Goal: Task Accomplishment & Management: Complete application form

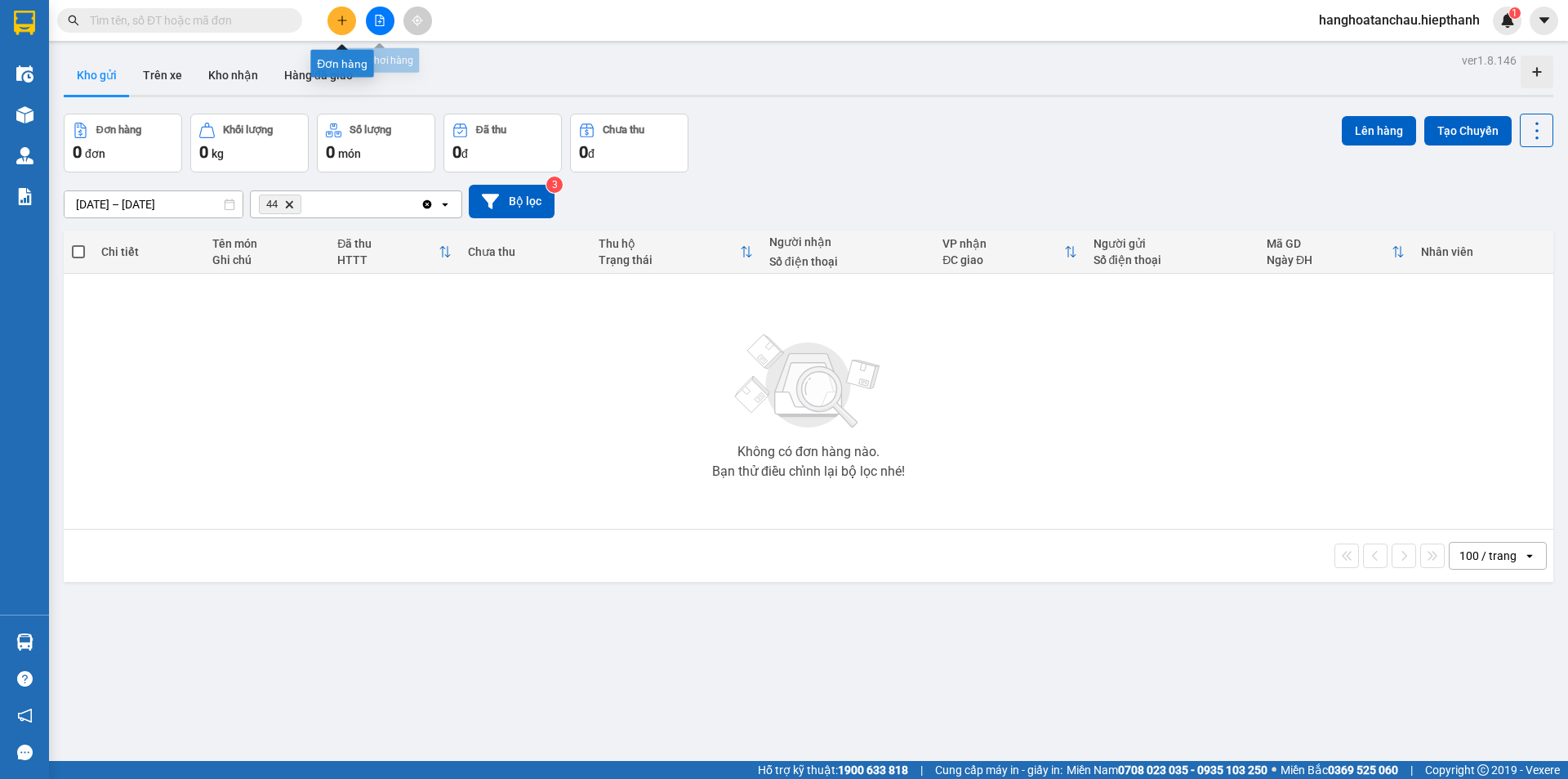
click at [343, 23] on icon "plus" at bounding box center [341, 20] width 11 height 11
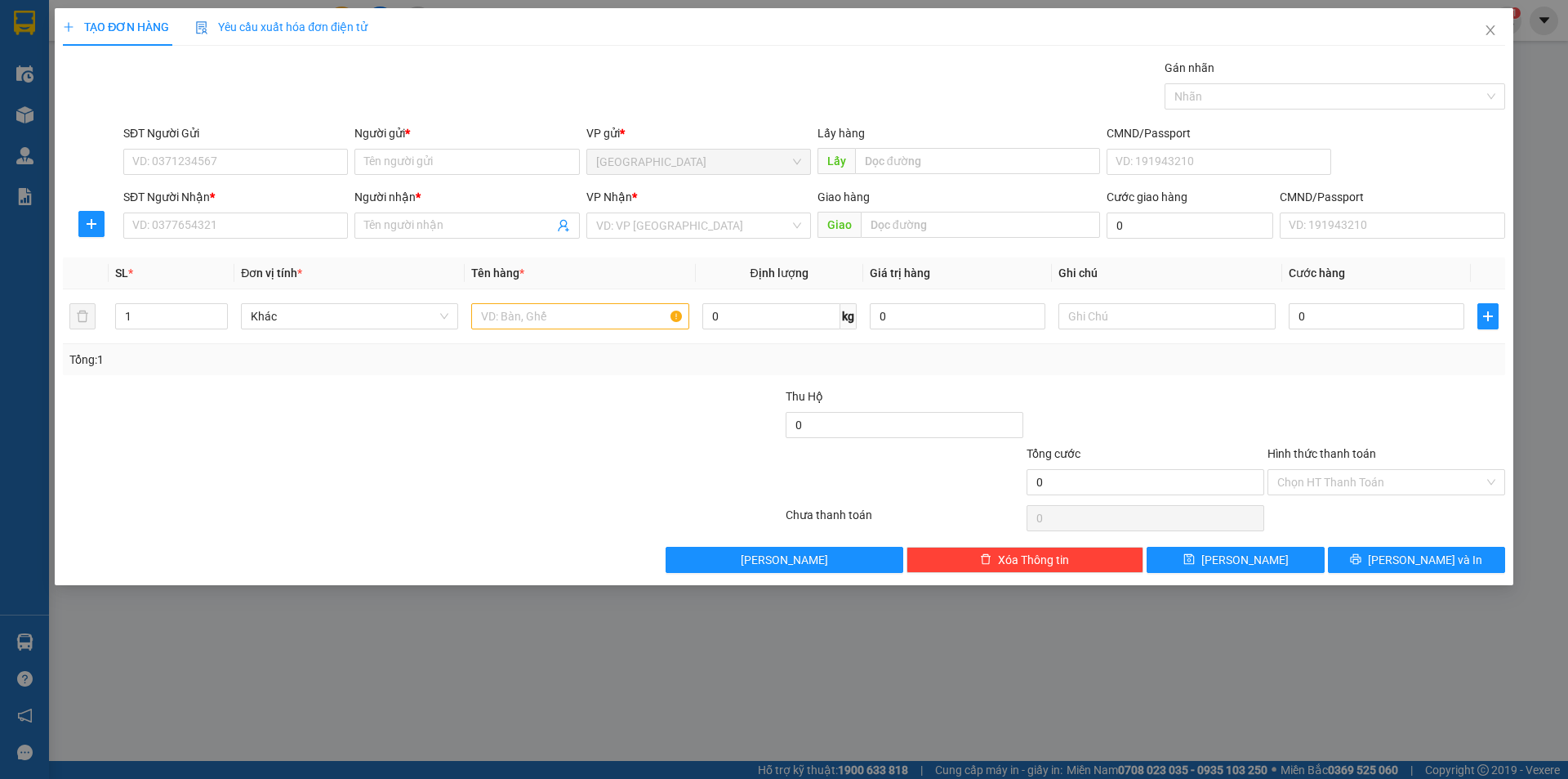
click at [238, 244] on div "Transit Pickup Surcharge Ids Transit Deliver Surcharge Ids Transit Deliver Surc…" at bounding box center [783, 316] width 1442 height 514
click at [245, 228] on input "SĐT Người Nhận *" at bounding box center [235, 225] width 224 height 26
click at [153, 220] on input "11420" at bounding box center [235, 225] width 224 height 26
click at [234, 247] on div "0979881120 - [PERSON_NAME]" at bounding box center [235, 258] width 224 height 26
type input "0979881120"
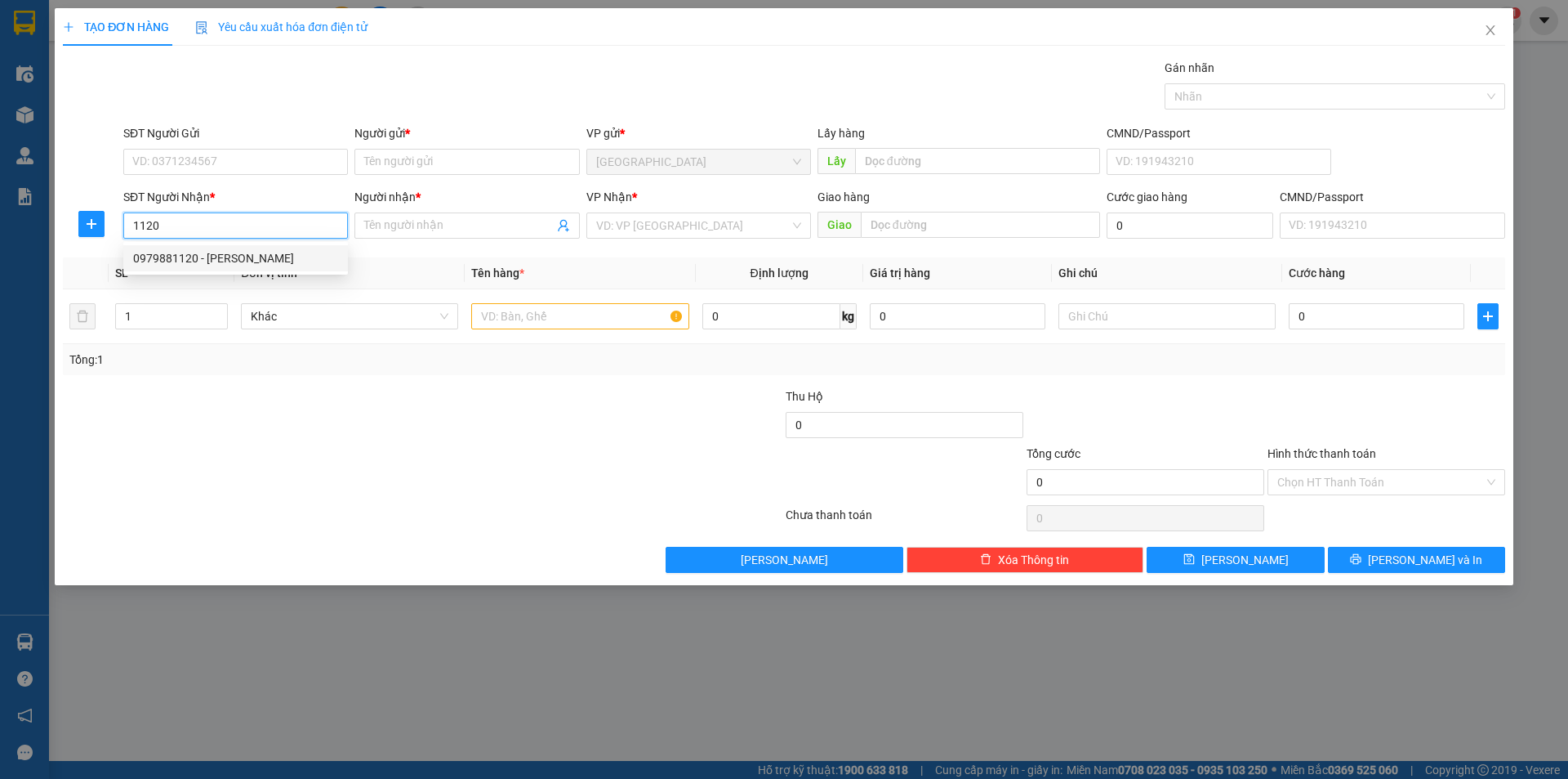
type input "[PERSON_NAME]"
type input "0979881120"
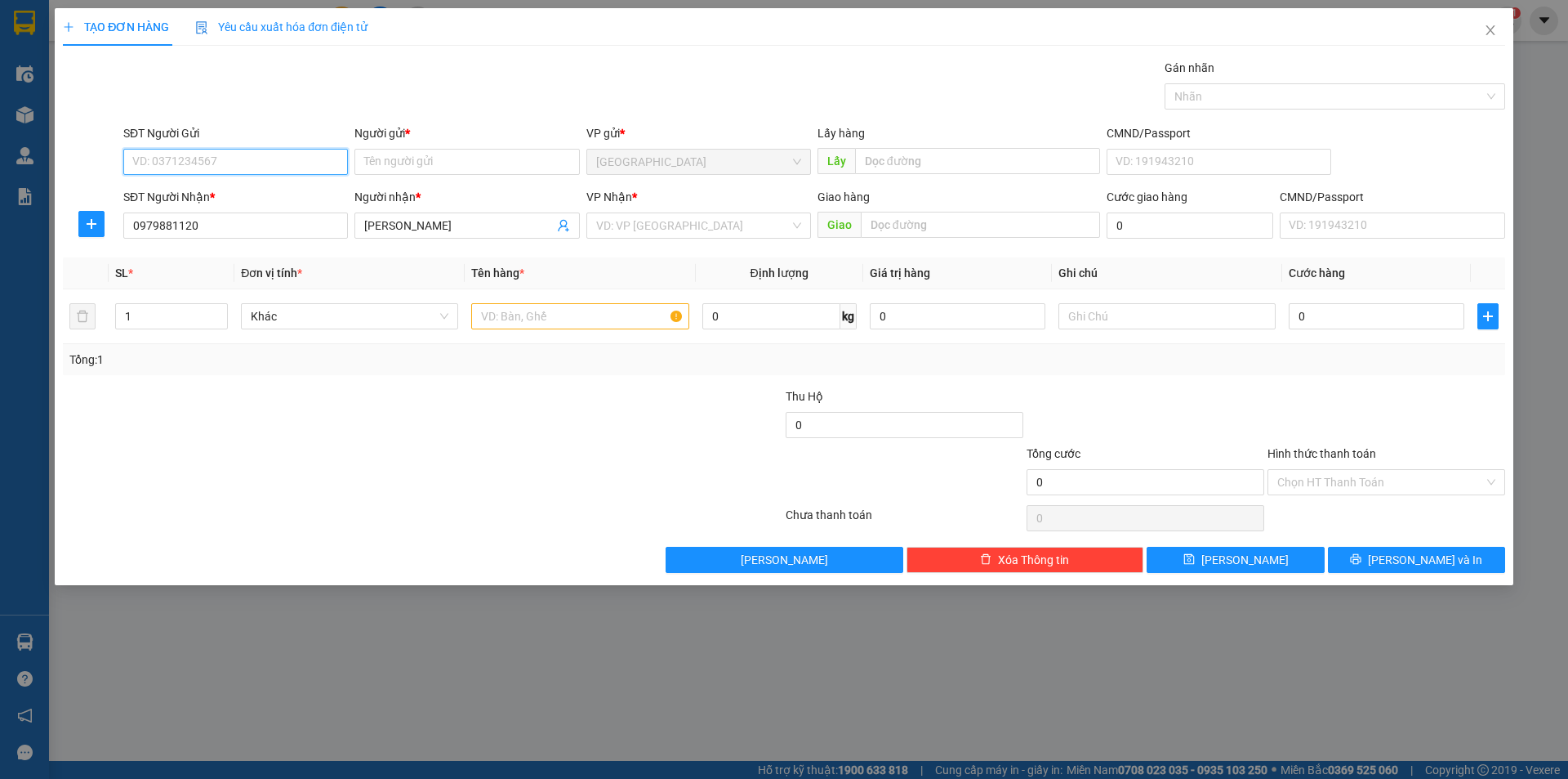
click at [305, 158] on input "SĐT Người Gửi" at bounding box center [235, 162] width 224 height 26
click at [261, 194] on div "0827995239 - BÉ DIỆU" at bounding box center [235, 195] width 205 height 18
type input "0827995239"
type input "BÉ DIỆU"
click at [637, 234] on input "search" at bounding box center [693, 225] width 194 height 25
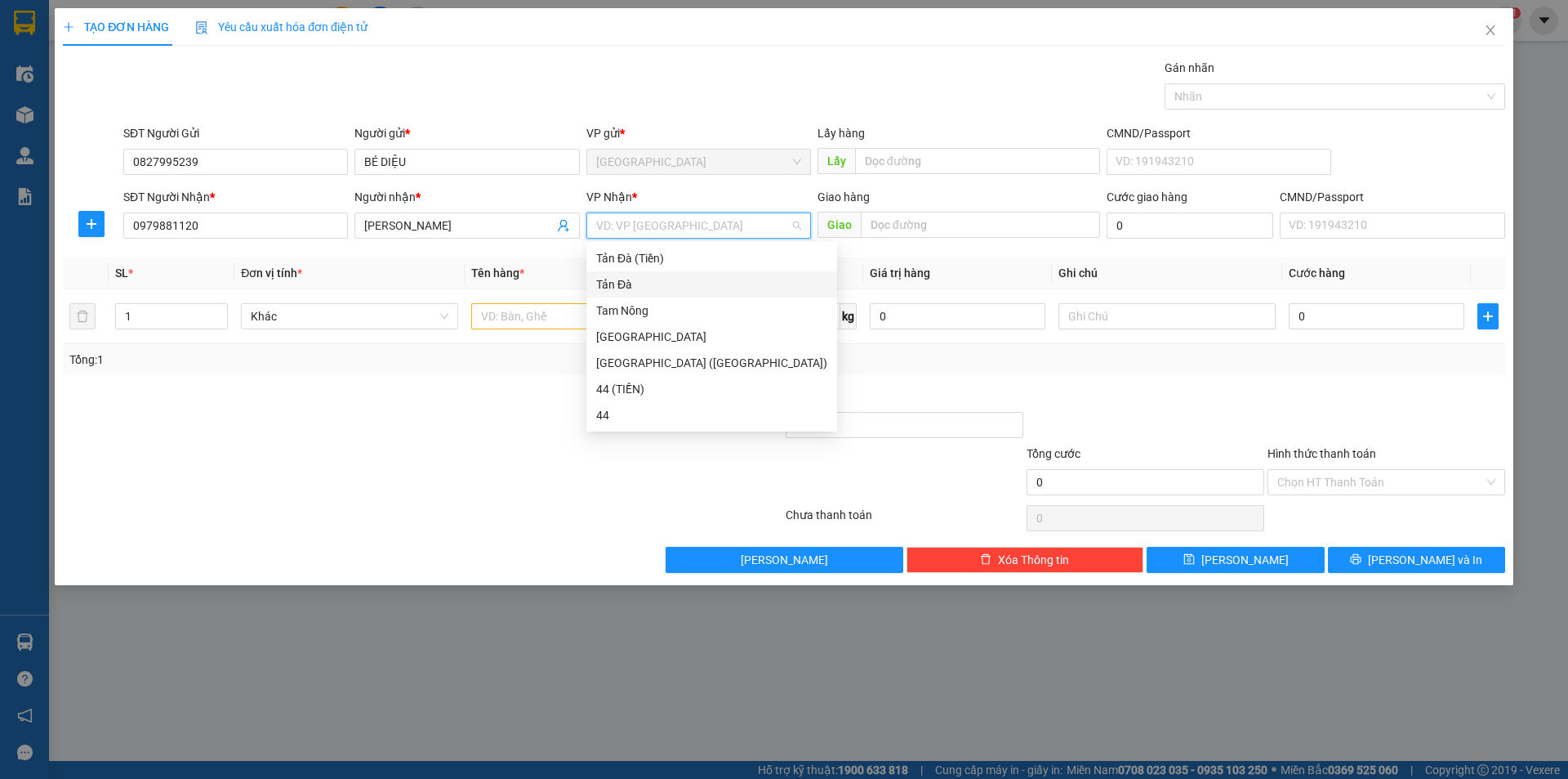
click at [625, 282] on div "Tản Đà" at bounding box center [712, 284] width 231 height 18
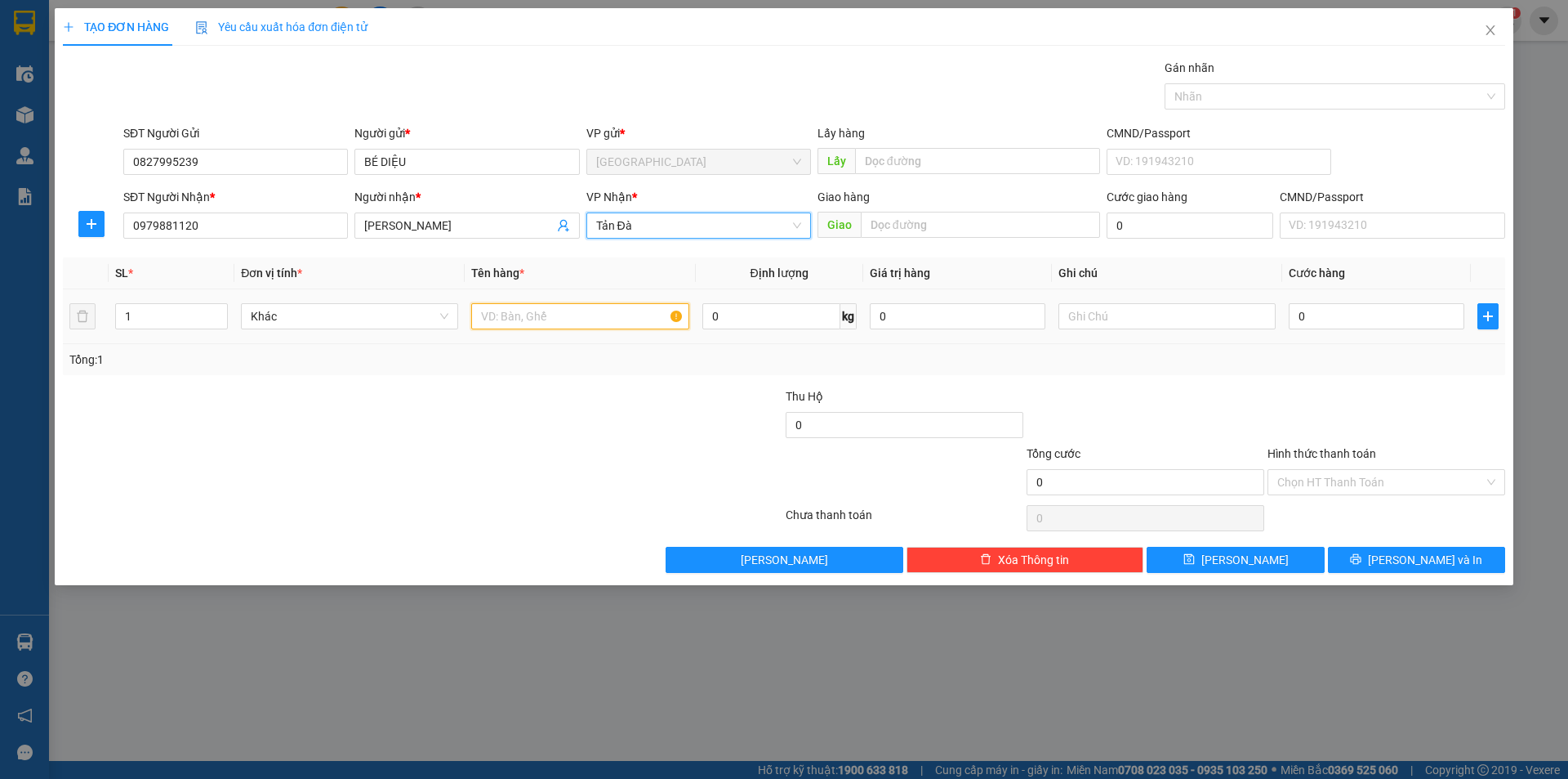
click at [524, 312] on input "text" at bounding box center [580, 316] width 217 height 26
click at [294, 327] on span "Khác" at bounding box center [349, 316] width 198 height 25
type input "BOC ĐEN"
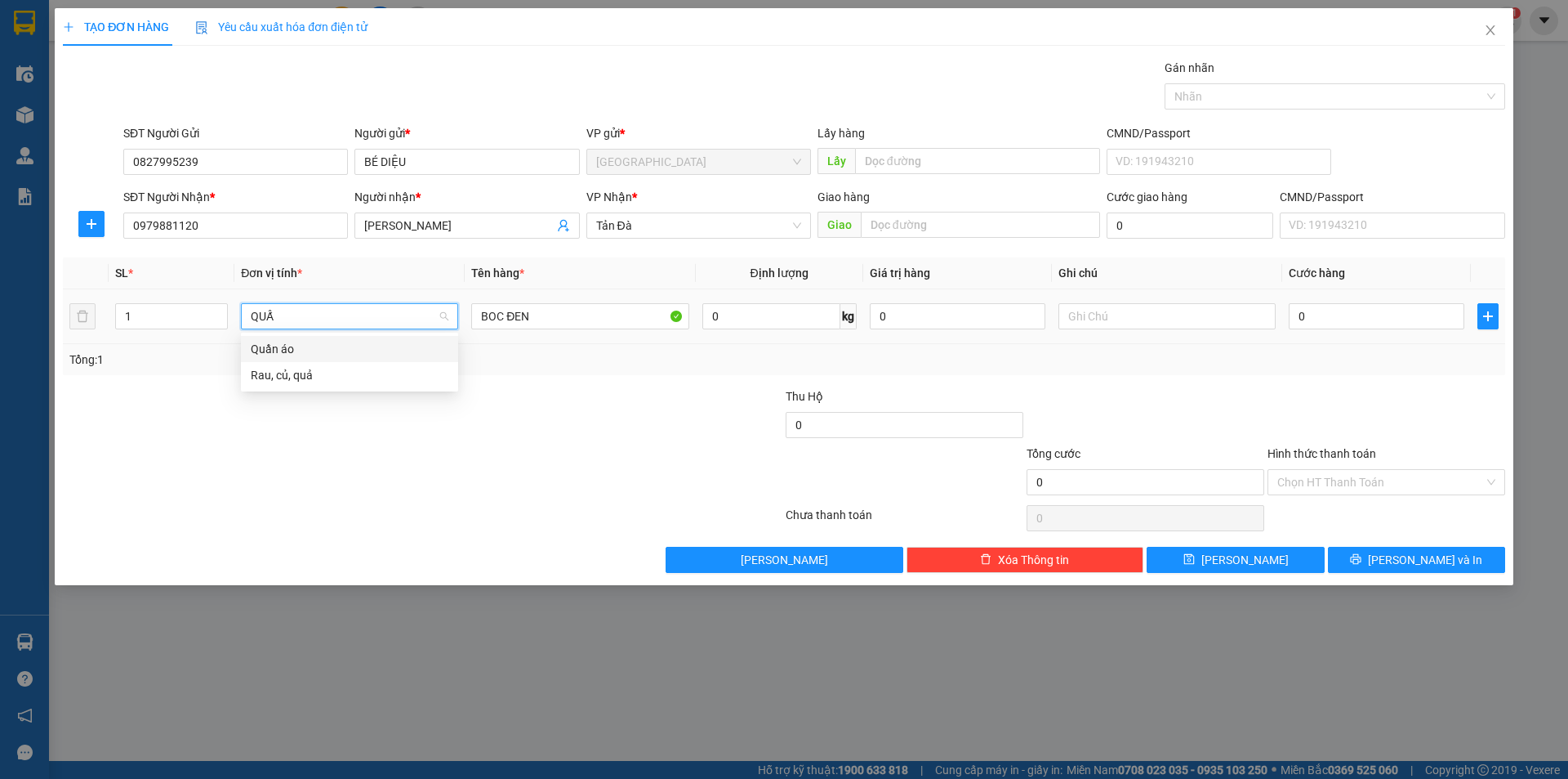
type input "QUẤN"
click at [307, 337] on div "Quần áo" at bounding box center [349, 349] width 217 height 26
click at [793, 323] on input "0" at bounding box center [771, 316] width 138 height 26
type input "5"
drag, startPoint x: 672, startPoint y: 423, endPoint x: 824, endPoint y: 437, distance: 152.6
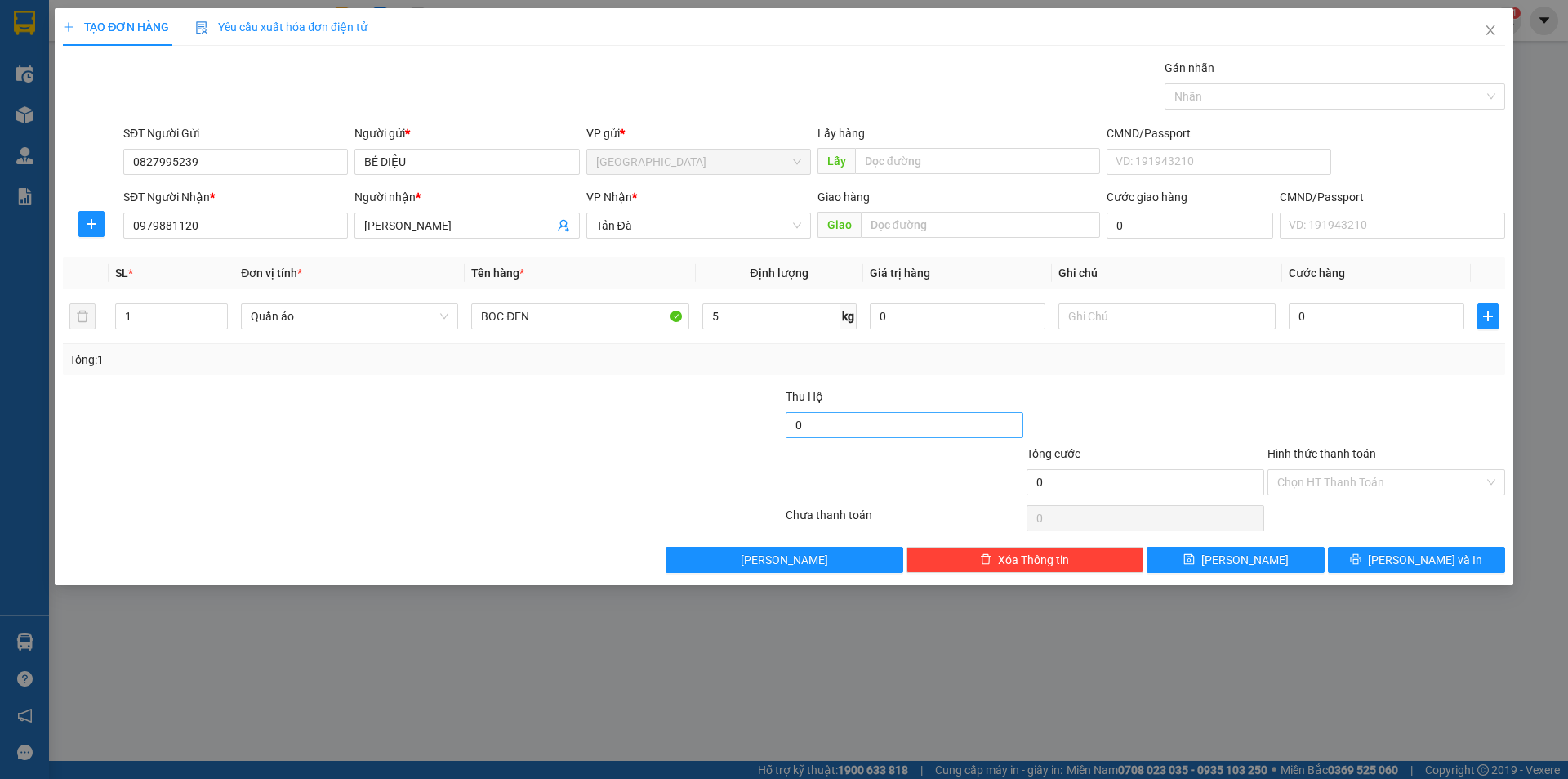
click at [675, 423] on div at bounding box center [663, 415] width 241 height 57
type input "20.000"
click at [1331, 475] on input "Hình thức thanh toán" at bounding box center [1381, 482] width 207 height 25
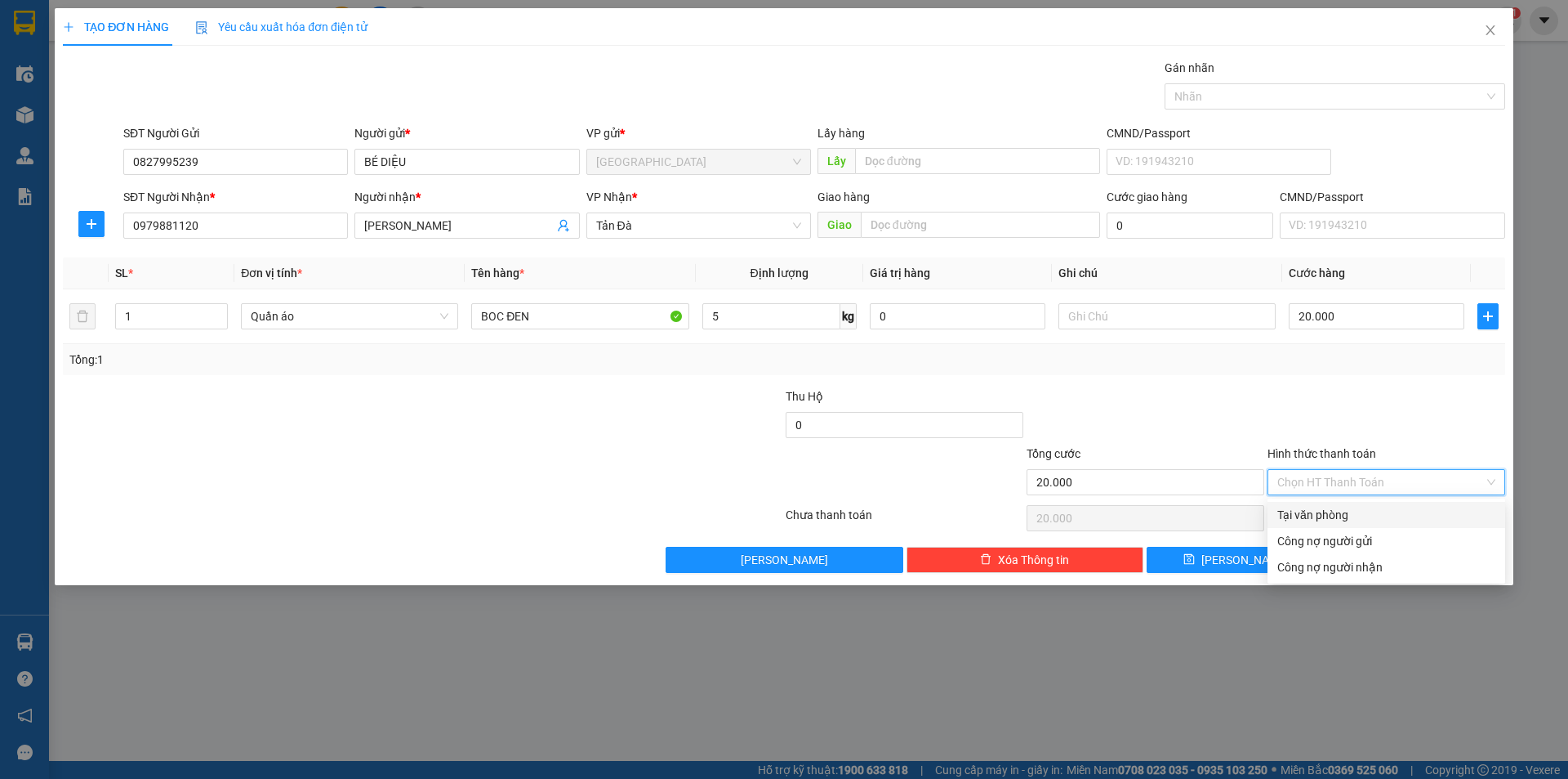
click at [1341, 509] on div "Tại văn phòng" at bounding box center [1387, 515] width 218 height 18
type input "0"
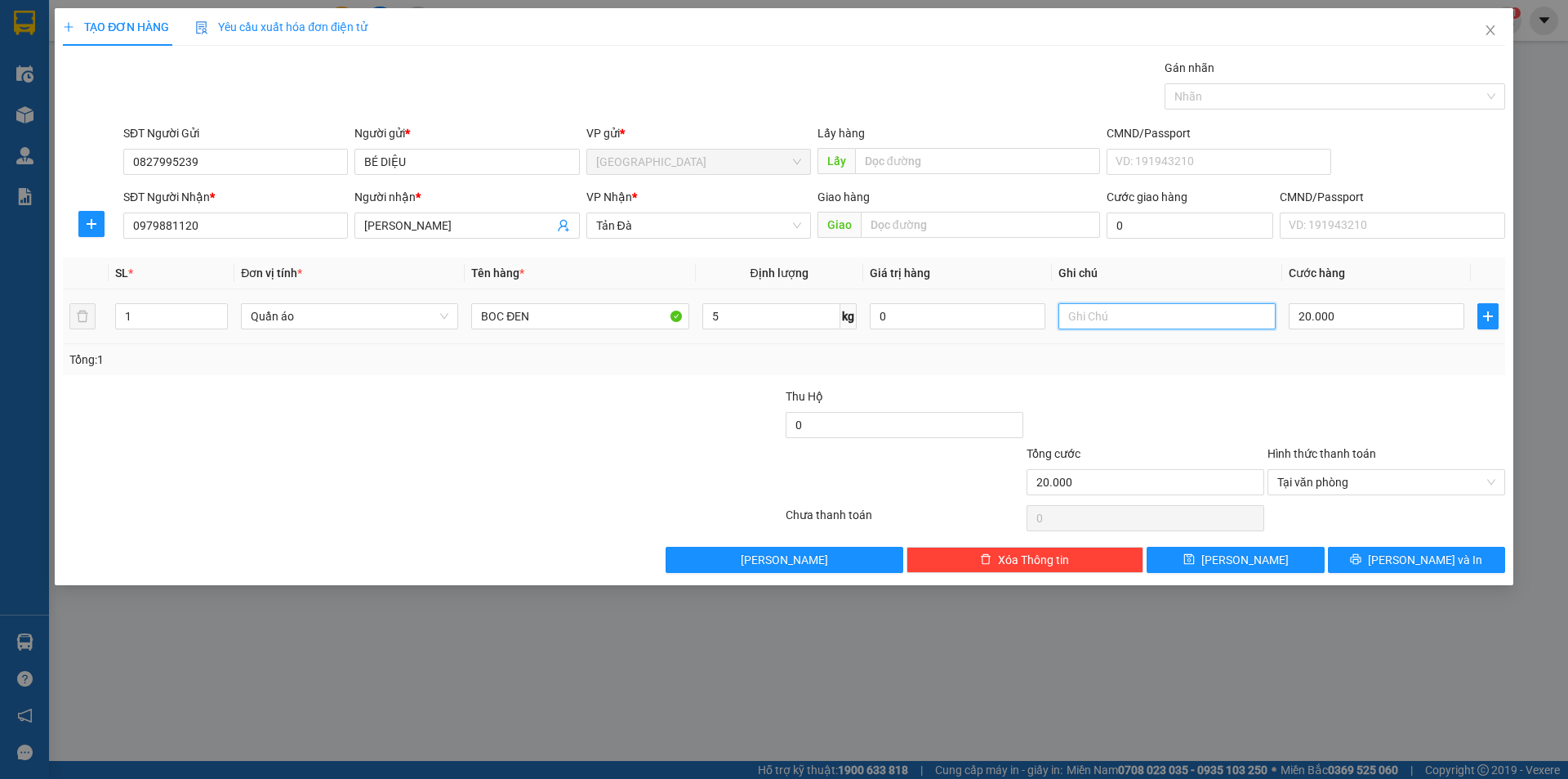
click at [1121, 313] on input "text" at bounding box center [1167, 316] width 217 height 26
type input "QÁ"
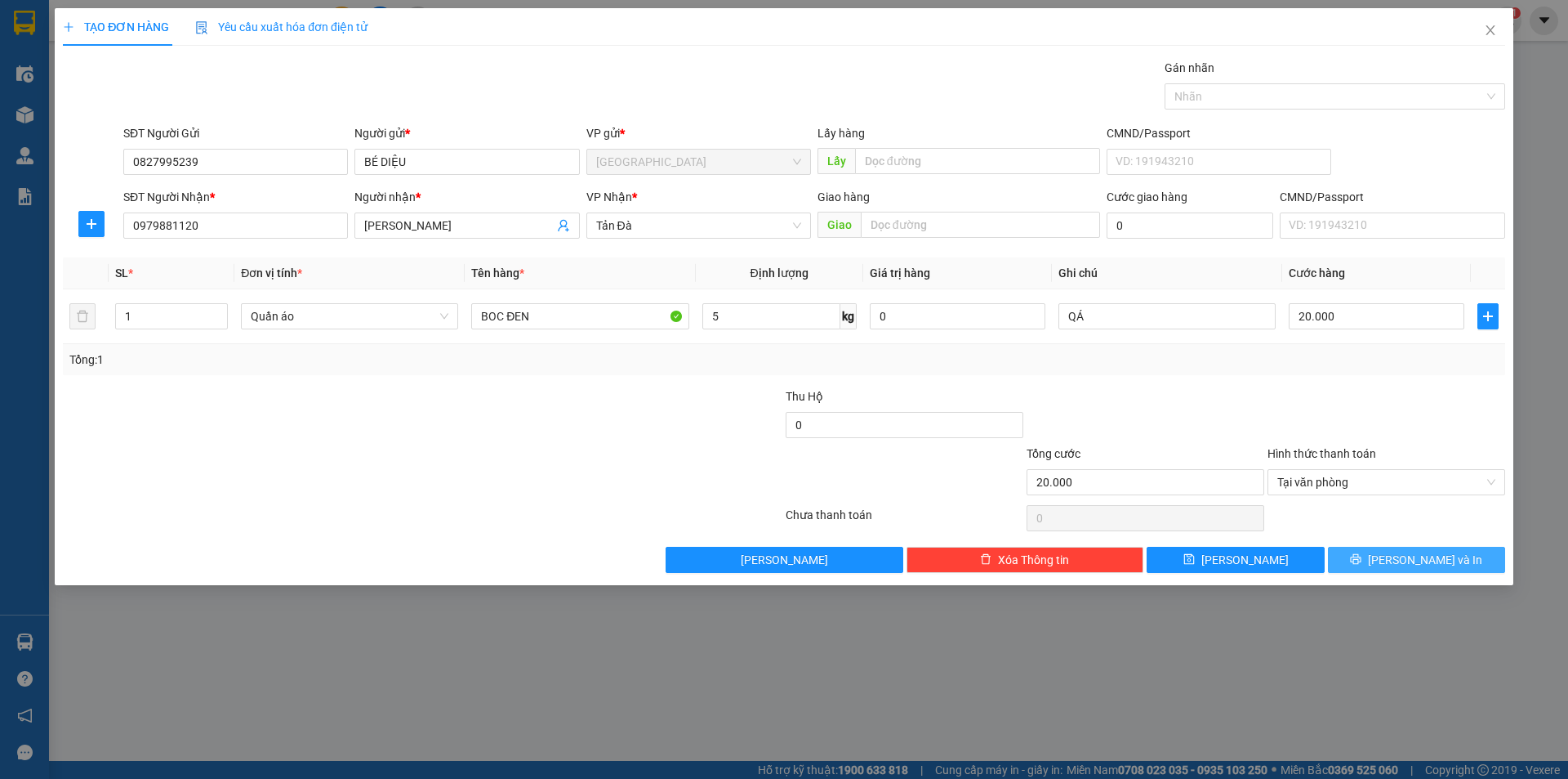
click at [1418, 548] on button "[PERSON_NAME] và In" at bounding box center [1416, 560] width 177 height 26
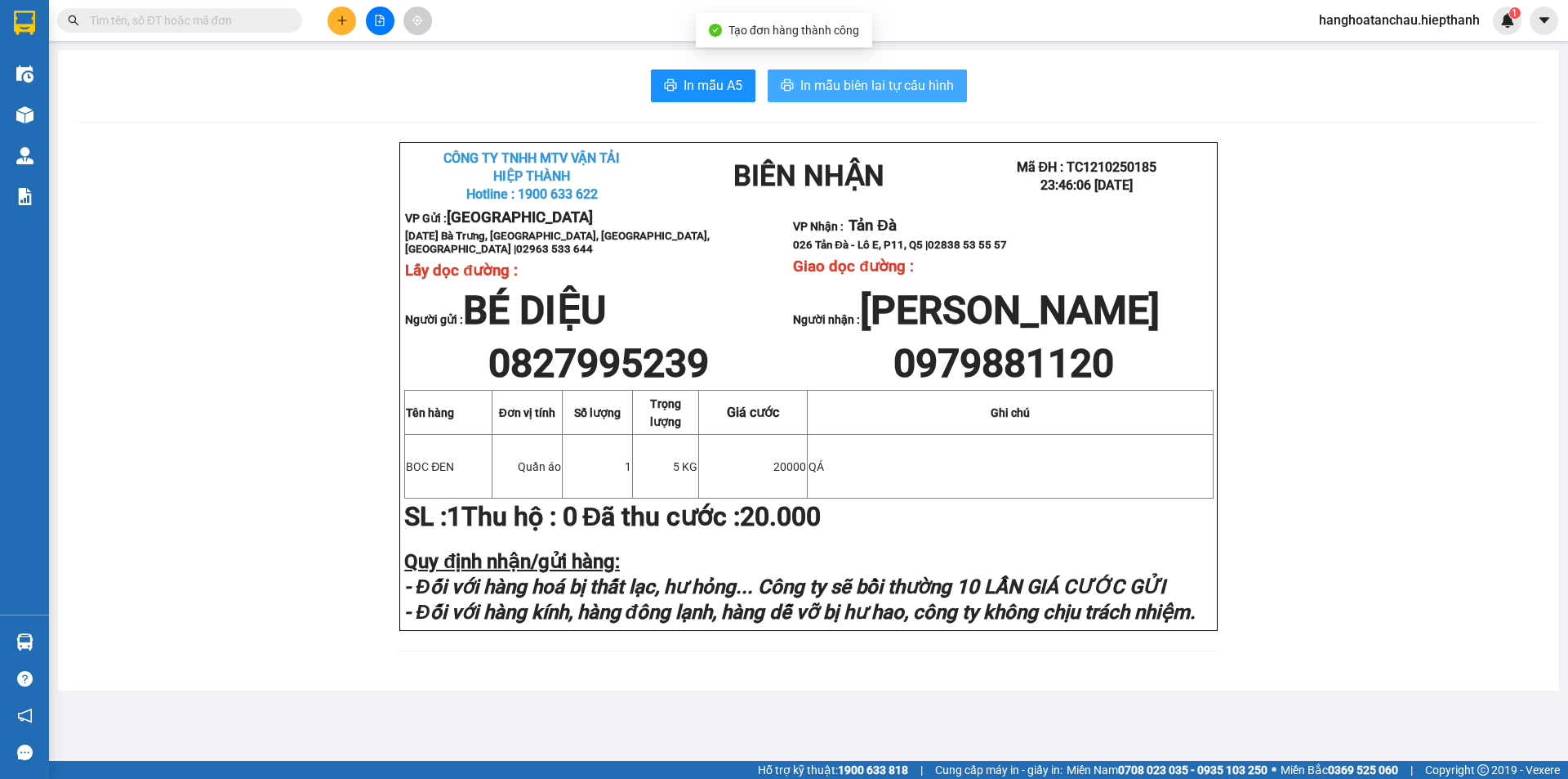
click at [872, 83] on span "In mẫu biên lai tự cấu hình" at bounding box center [877, 85] width 153 height 20
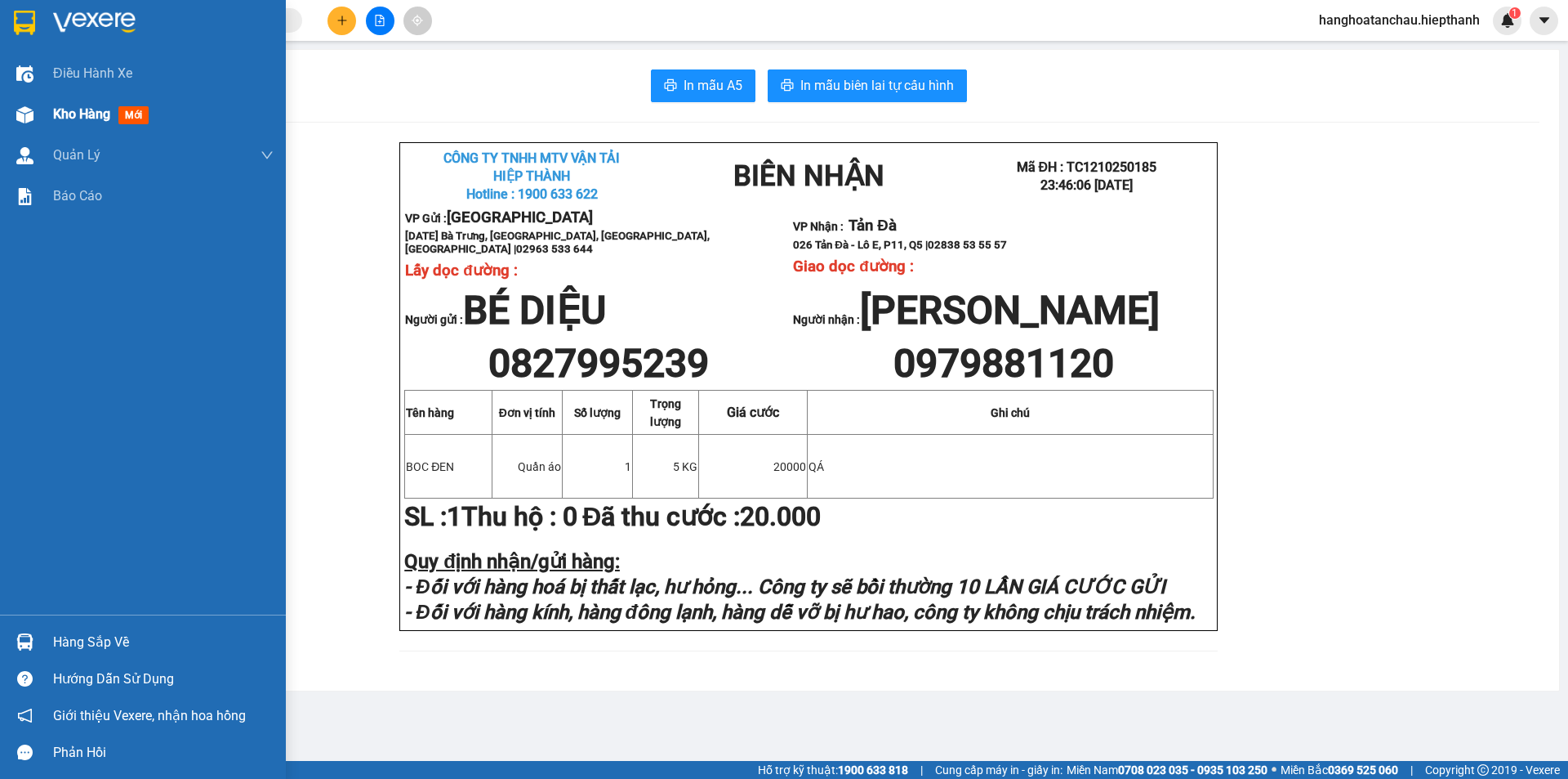
click at [97, 114] on span "Kho hàng" at bounding box center [81, 114] width 57 height 16
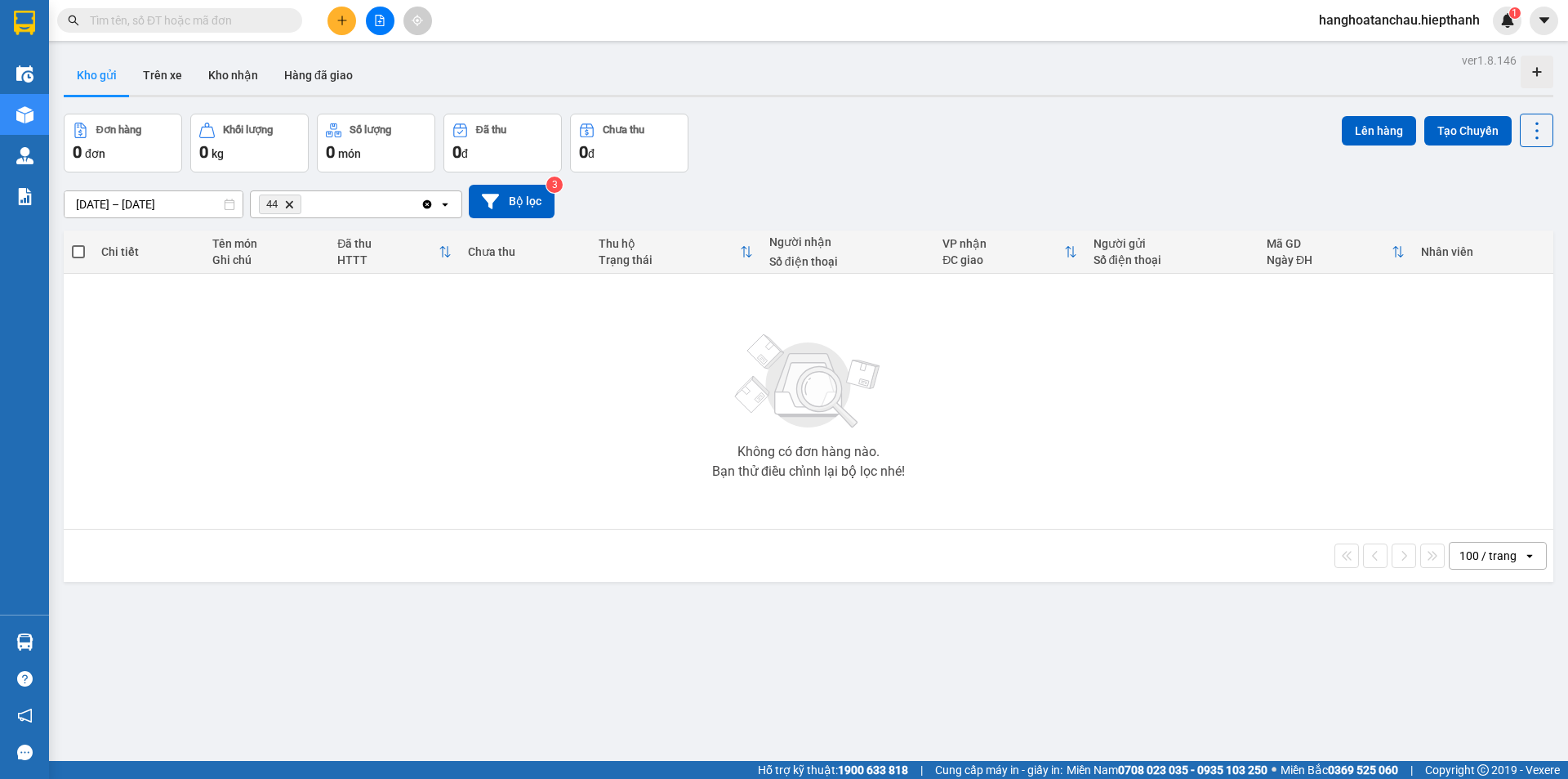
click at [283, 212] on span "44 Delete" at bounding box center [280, 204] width 42 height 19
click at [288, 208] on icon "44, close by backspace" at bounding box center [289, 203] width 7 height 7
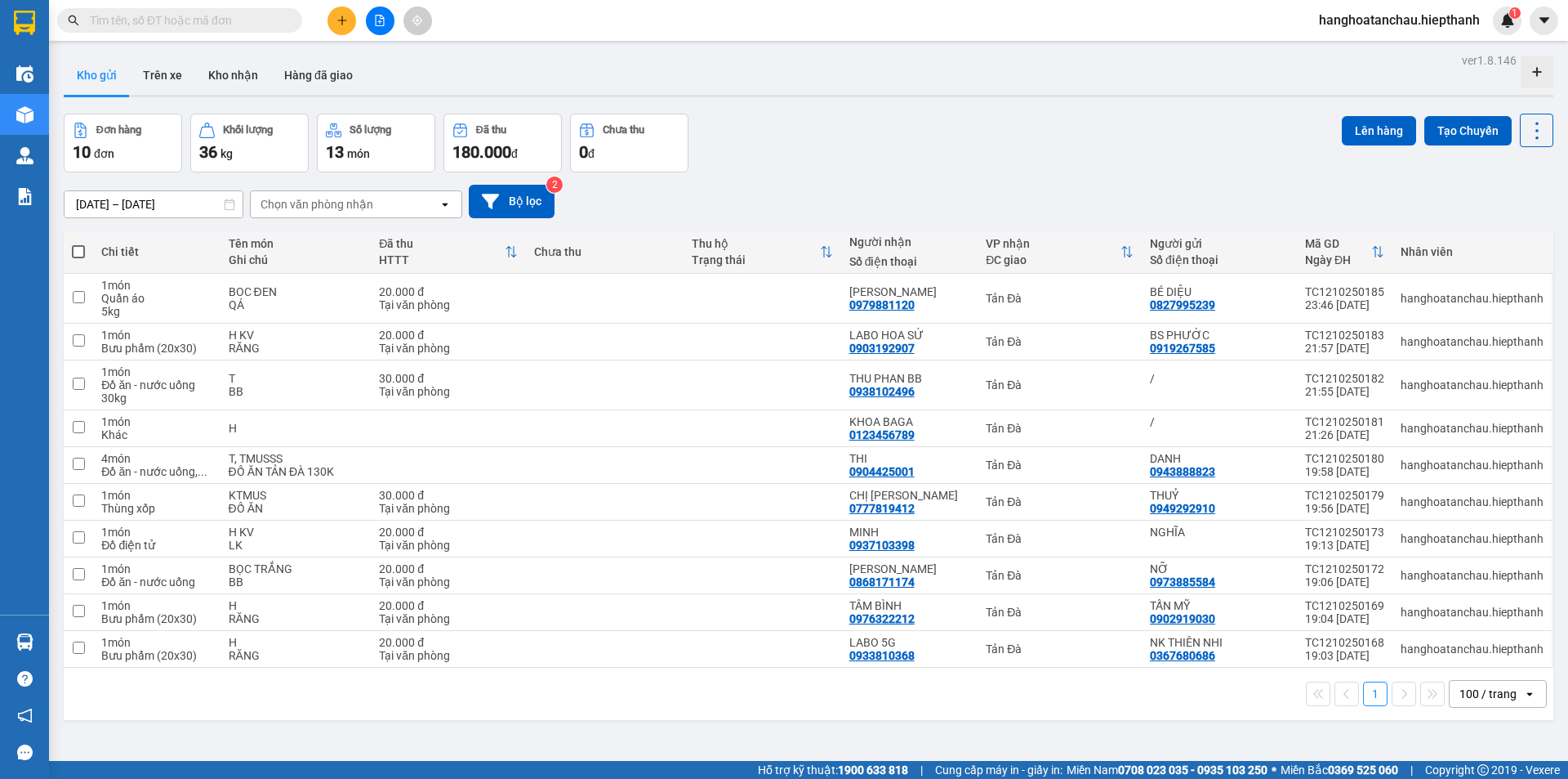
click at [80, 249] on span at bounding box center [78, 251] width 13 height 13
click at [78, 244] on input "checkbox" at bounding box center [78, 244] width 0 height 0
checkbox input "true"
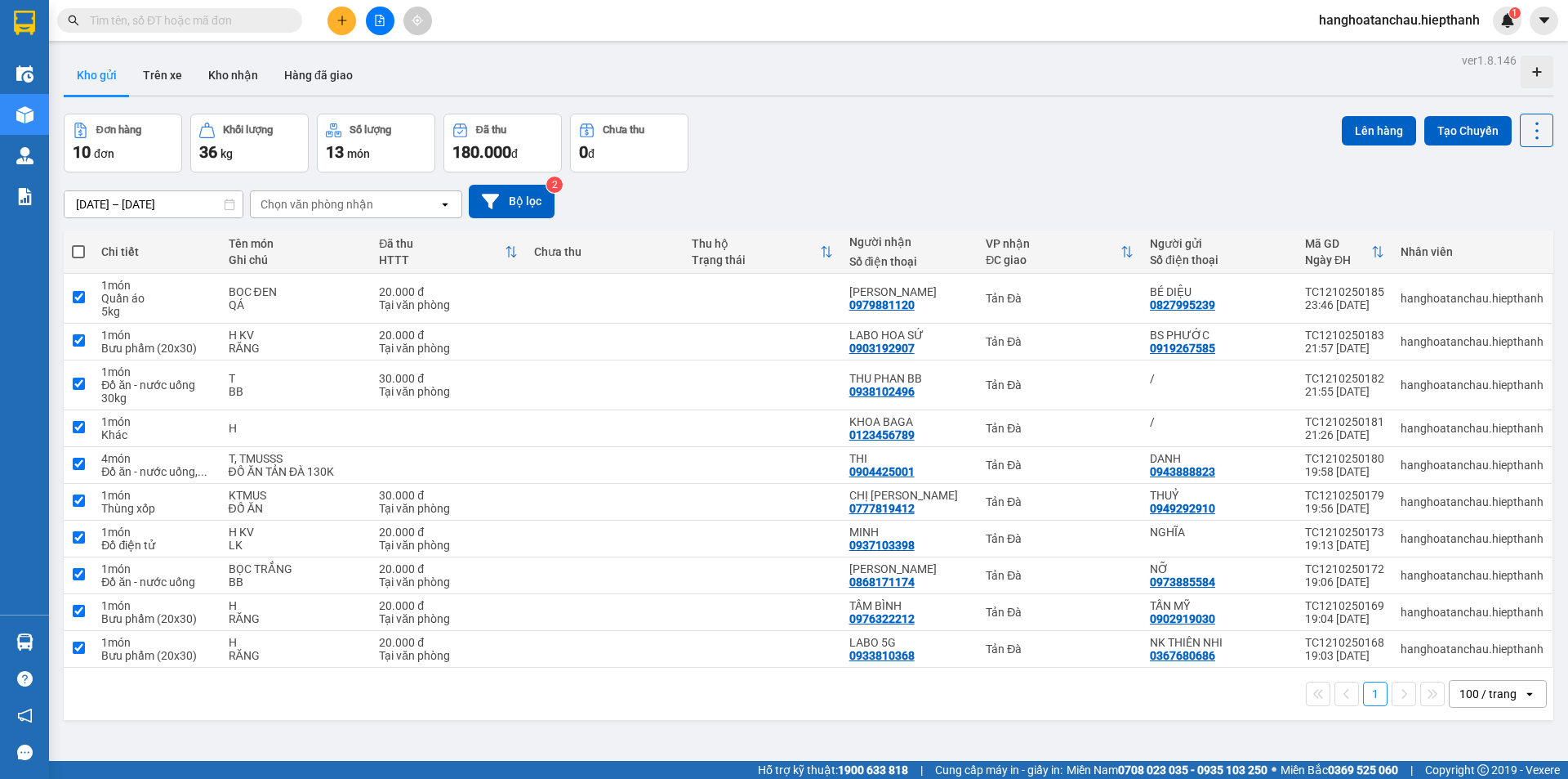
checkbox input "true"
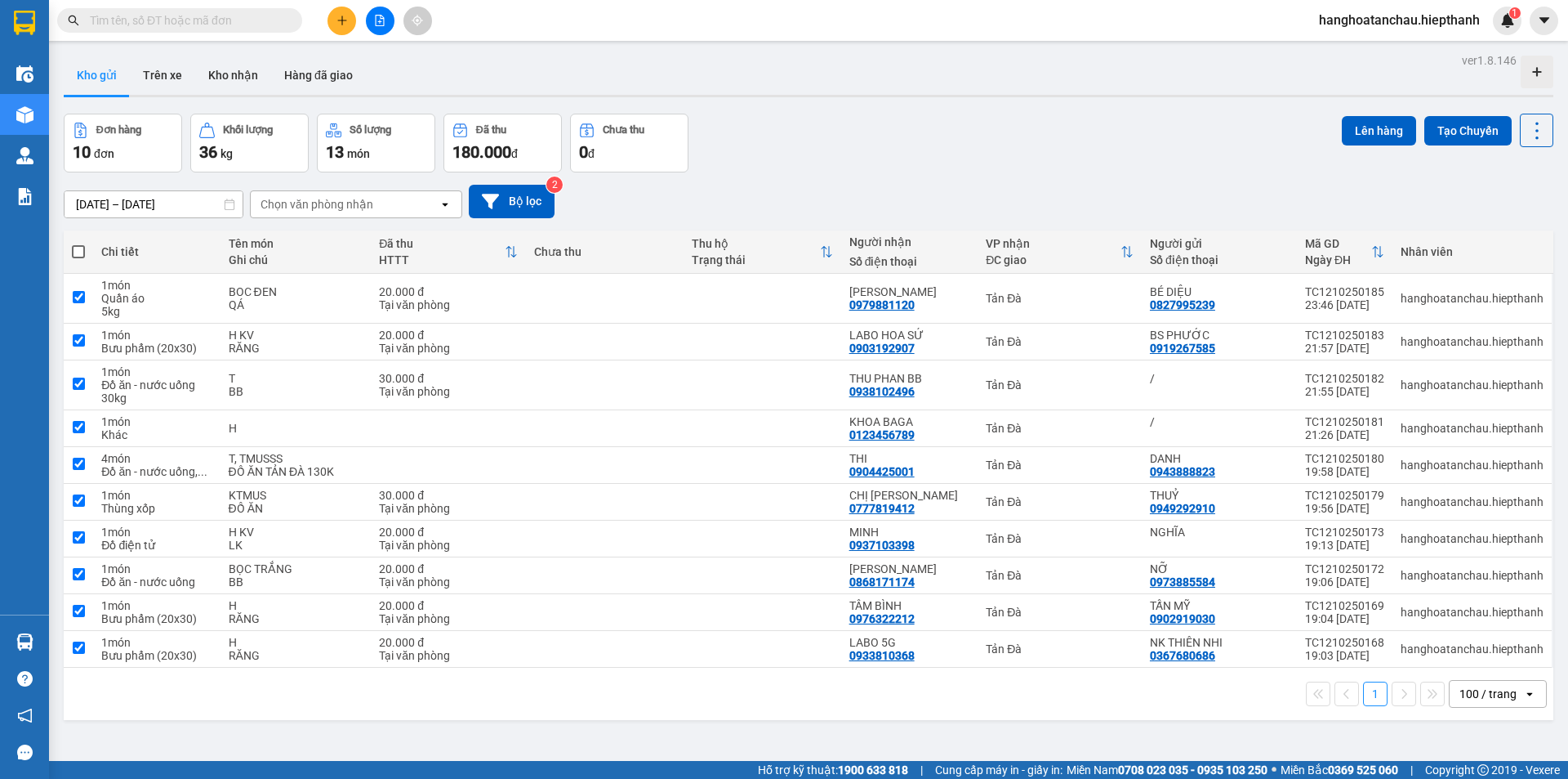
checkbox input "true"
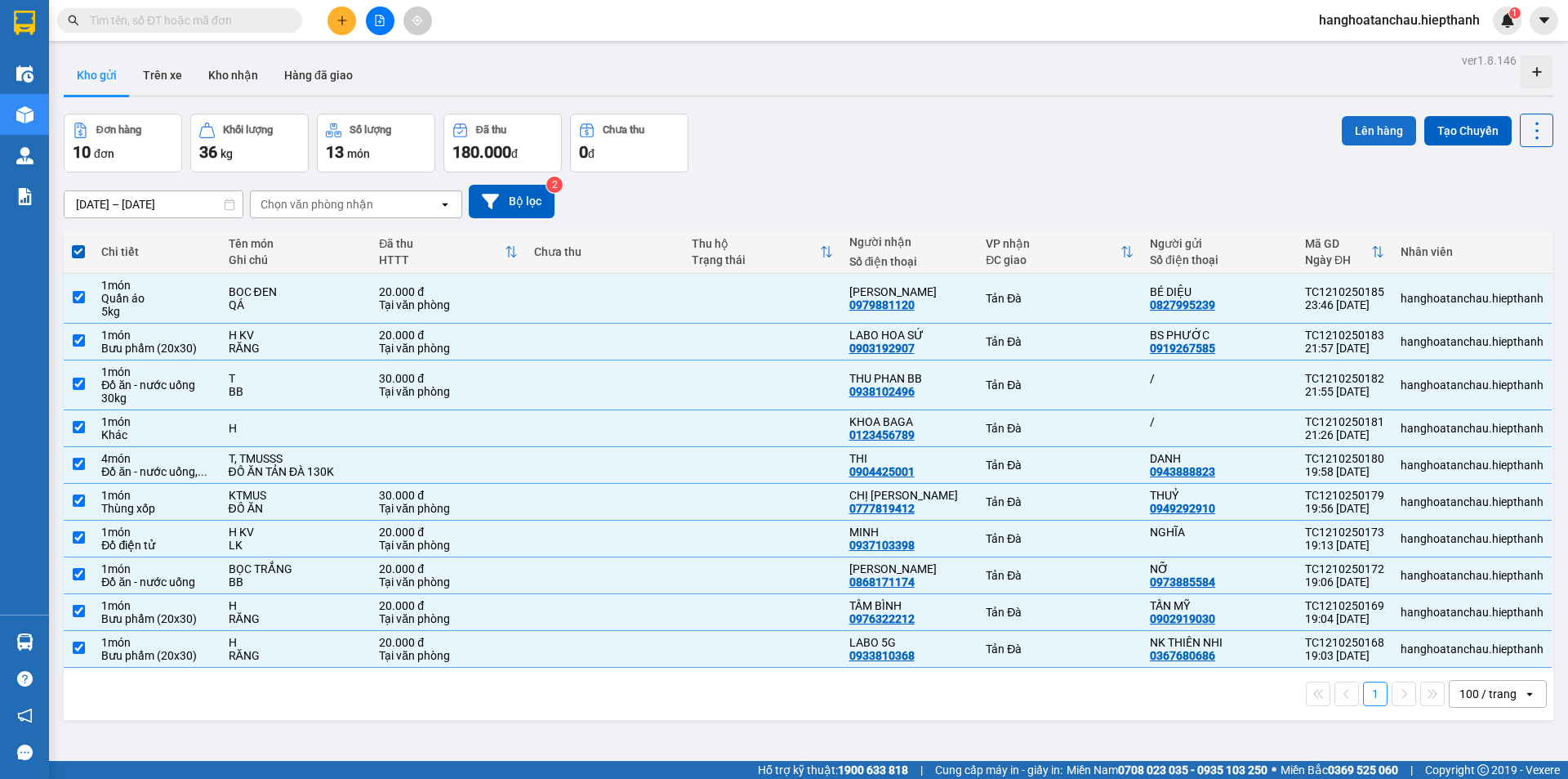
click at [1380, 136] on button "Lên hàng" at bounding box center [1379, 130] width 74 height 29
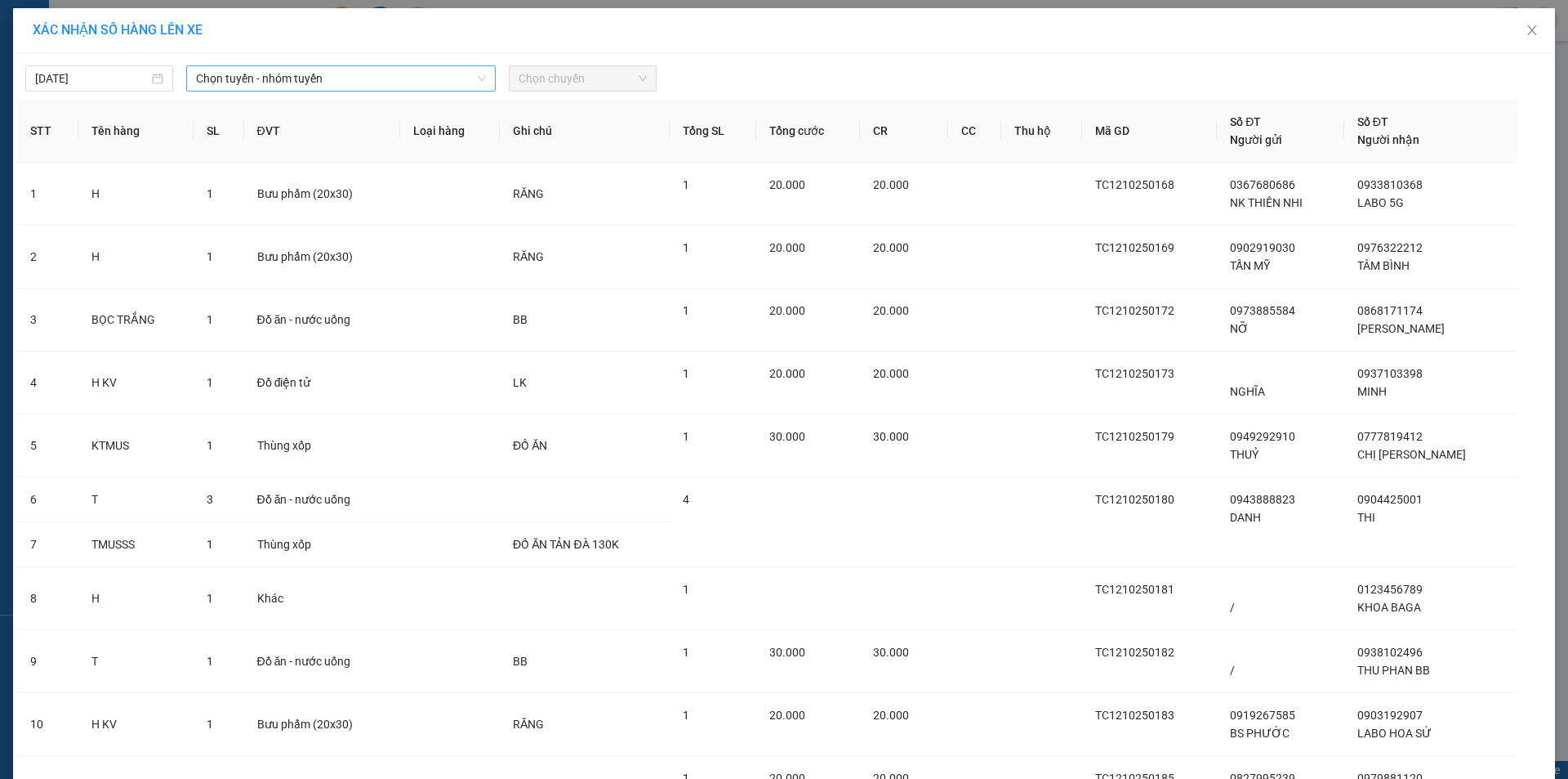
click at [381, 86] on span "Chọn tuyến - nhóm tuyến" at bounding box center [341, 78] width 289 height 25
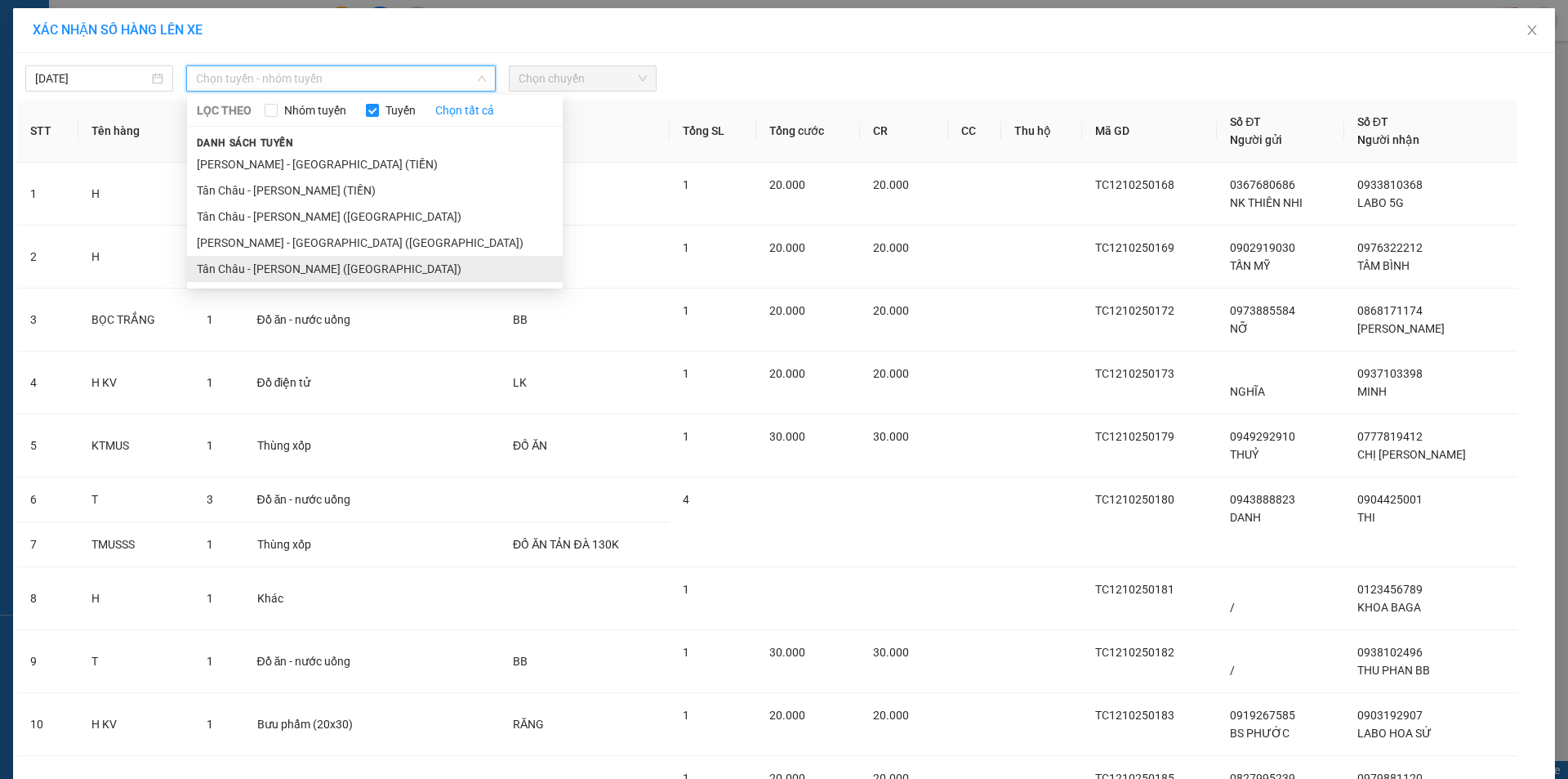
click at [262, 263] on li "Tân Châu - [PERSON_NAME] ([GEOGRAPHIC_DATA])" at bounding box center [375, 269] width 376 height 26
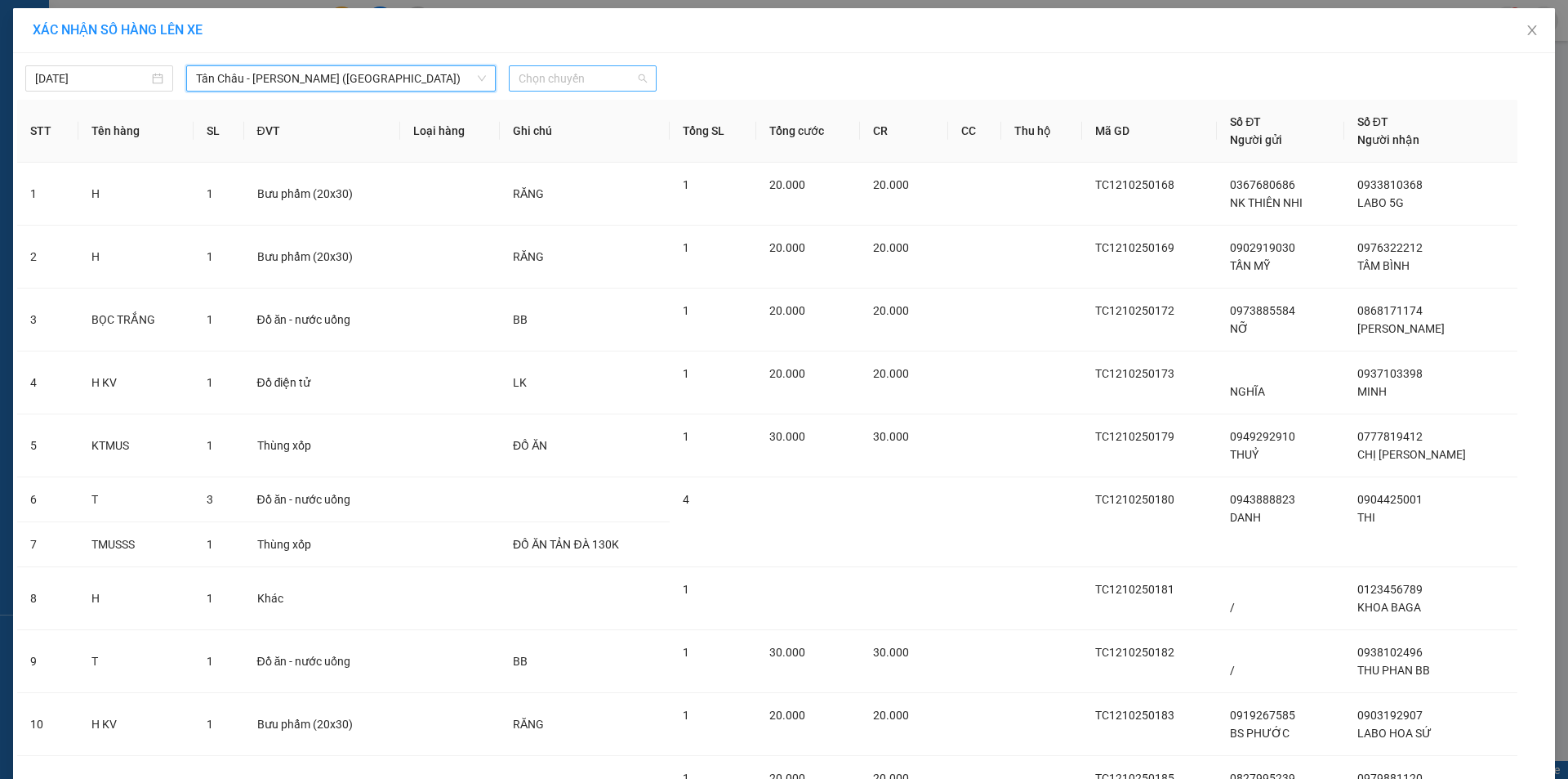
click at [546, 79] on span "Chọn chuyến" at bounding box center [583, 78] width 128 height 25
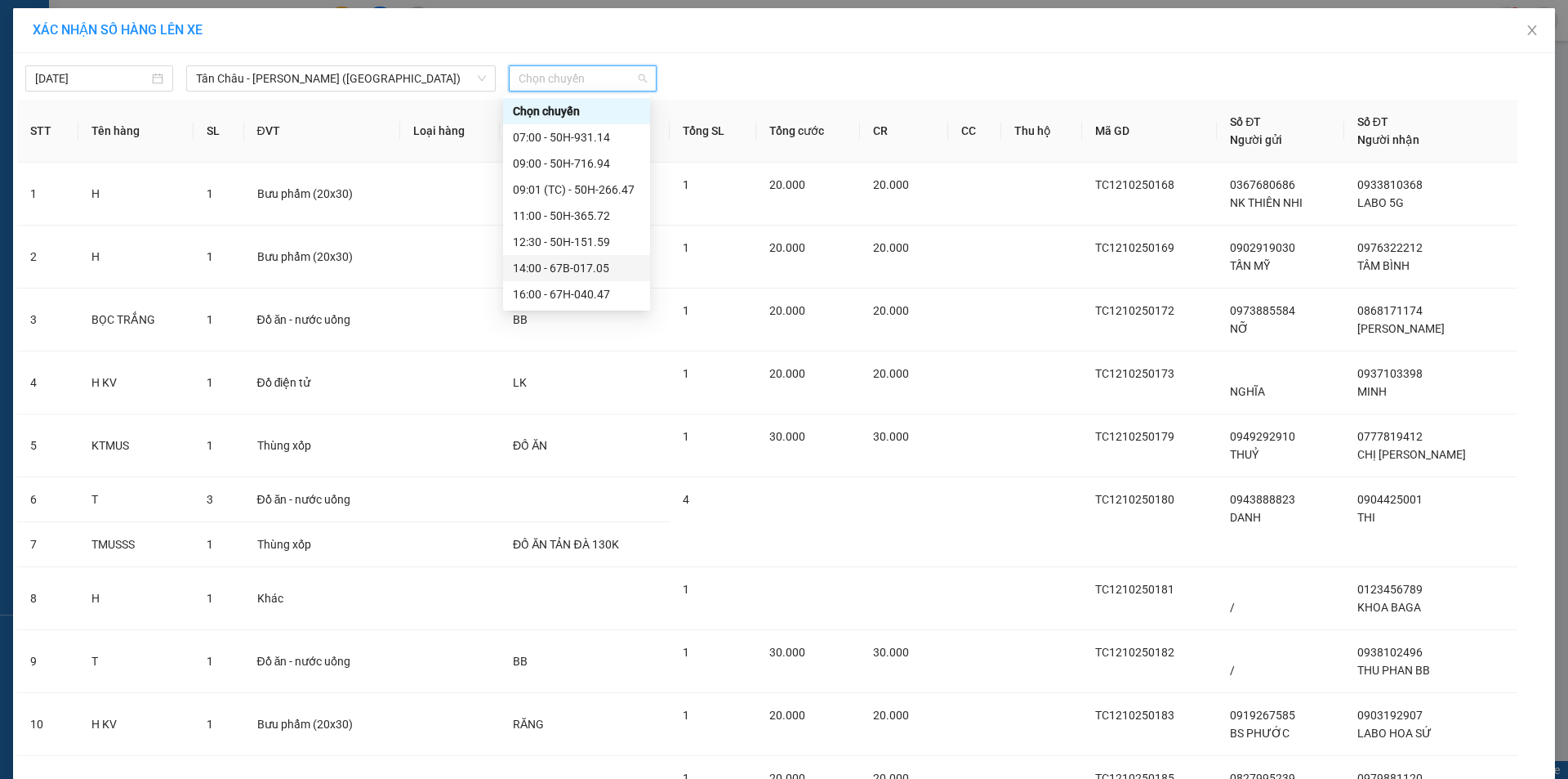
scroll to position [157, 0]
click at [552, 190] on div "22:00 - 50H-648.73" at bounding box center [576, 189] width 128 height 18
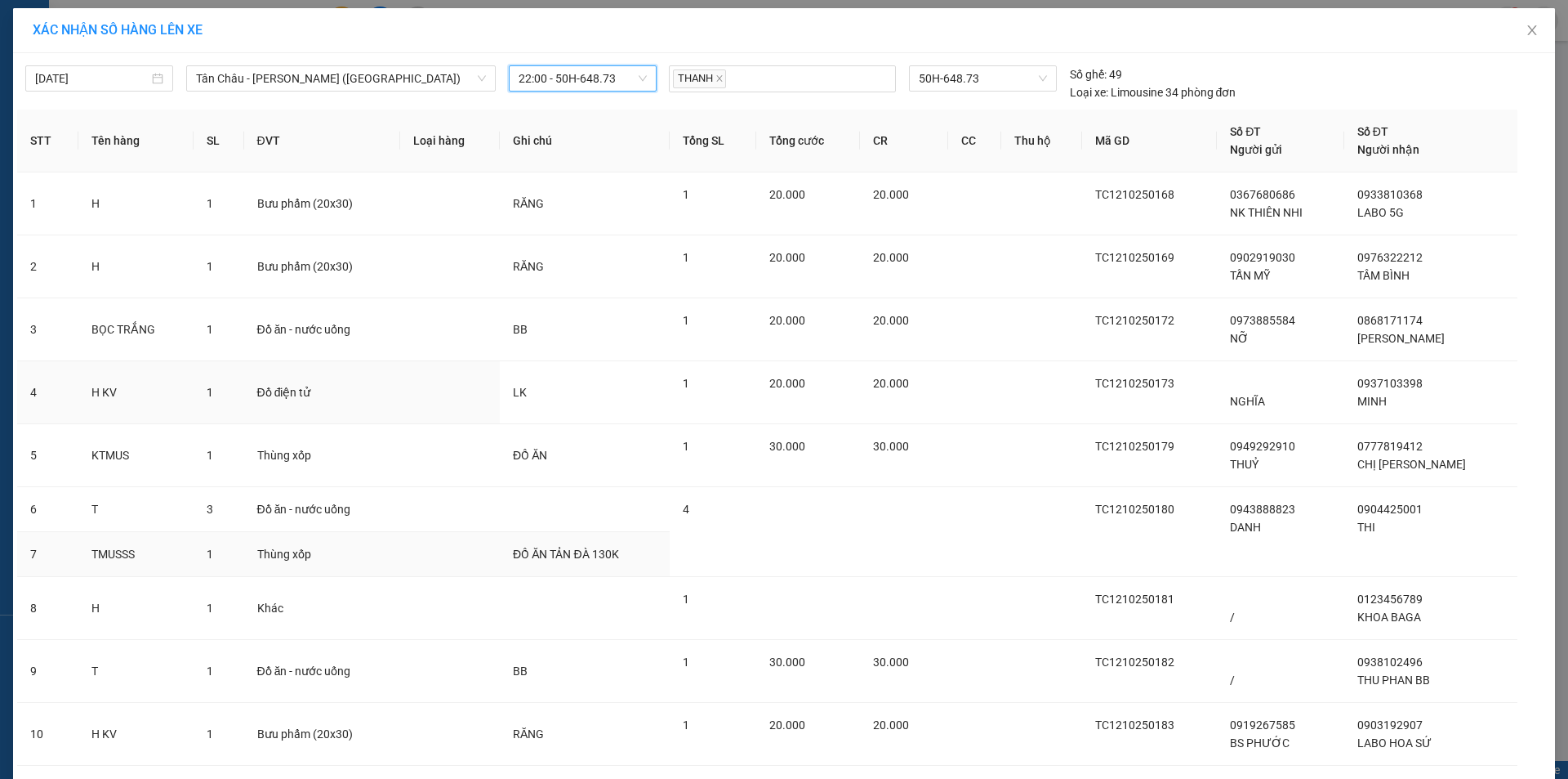
scroll to position [169, 0]
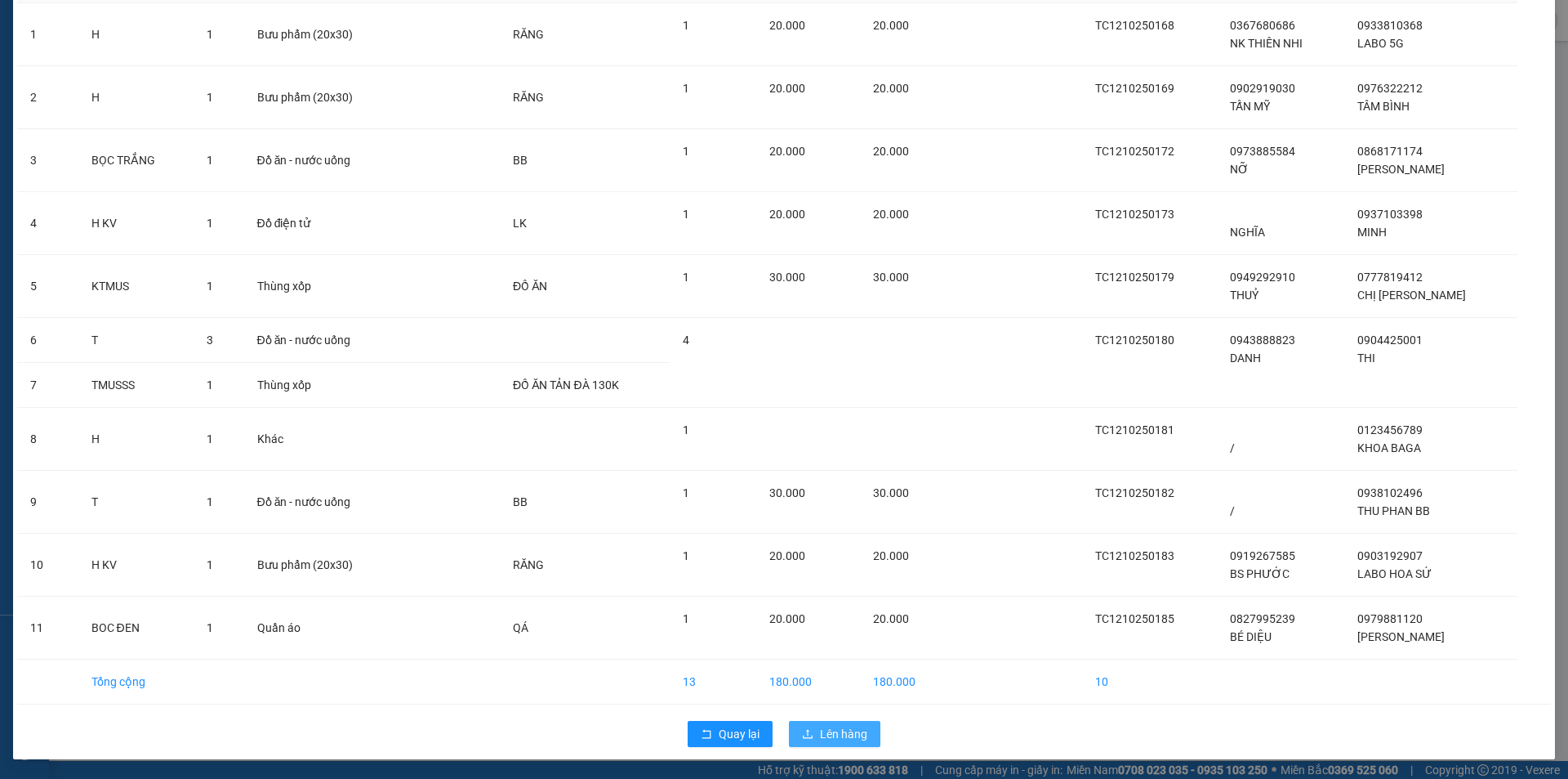
click at [813, 732] on button "Lên hàng" at bounding box center [835, 734] width 92 height 26
